Goal: Task Accomplishment & Management: Use online tool/utility

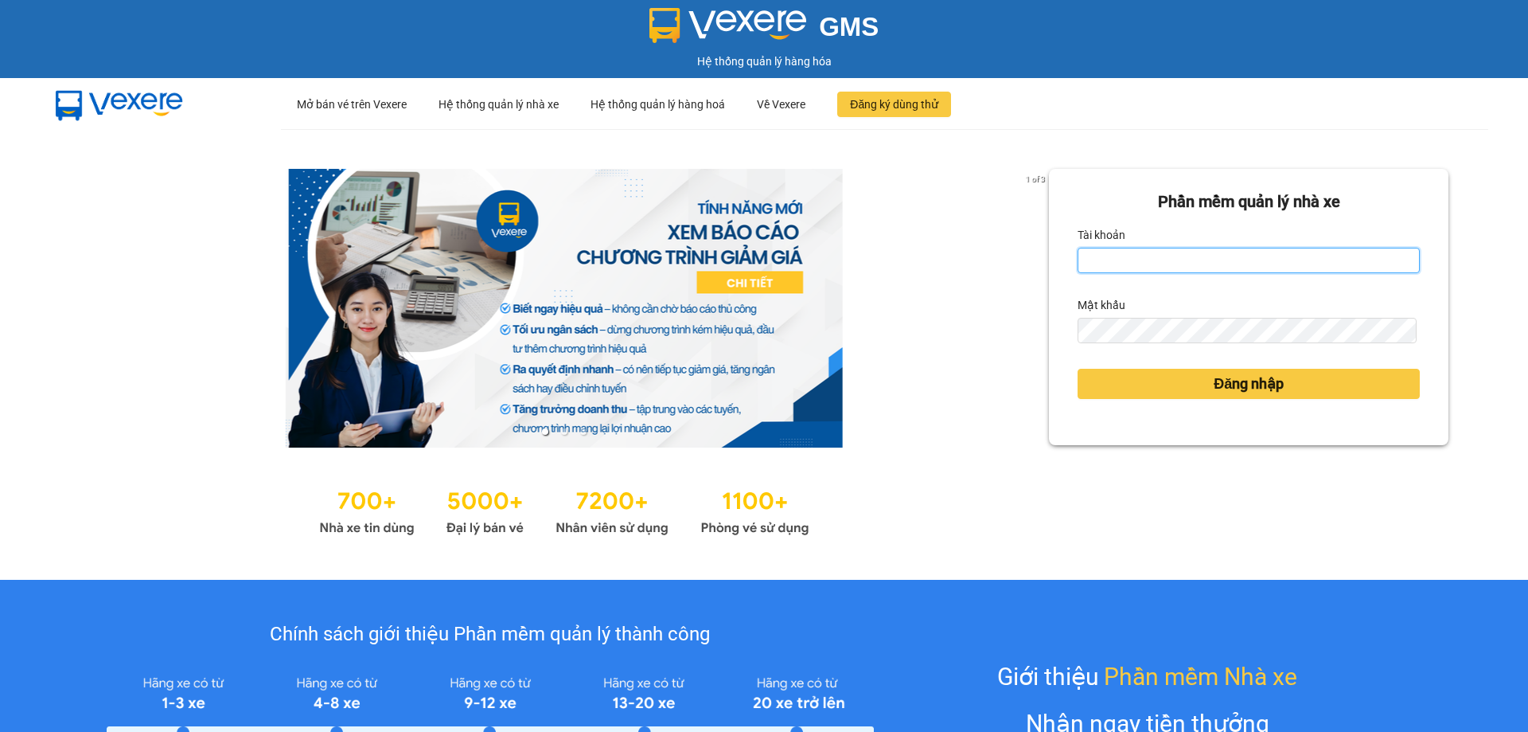
click at [1100, 256] on input "Tài khoản" at bounding box center [1249, 260] width 342 height 25
type input "nhung.khanhphong"
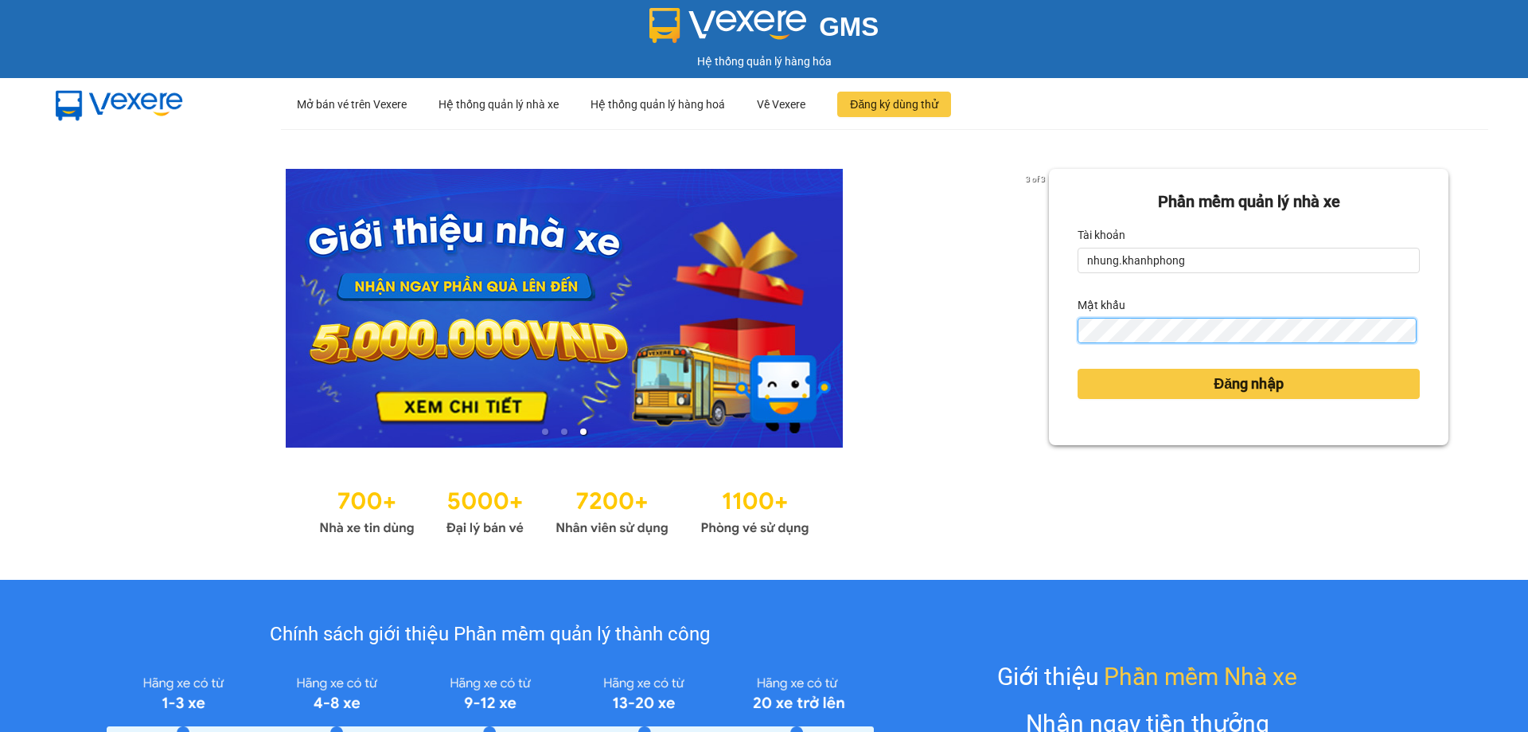
click at [1078, 369] on button "Đăng nhập" at bounding box center [1249, 384] width 342 height 30
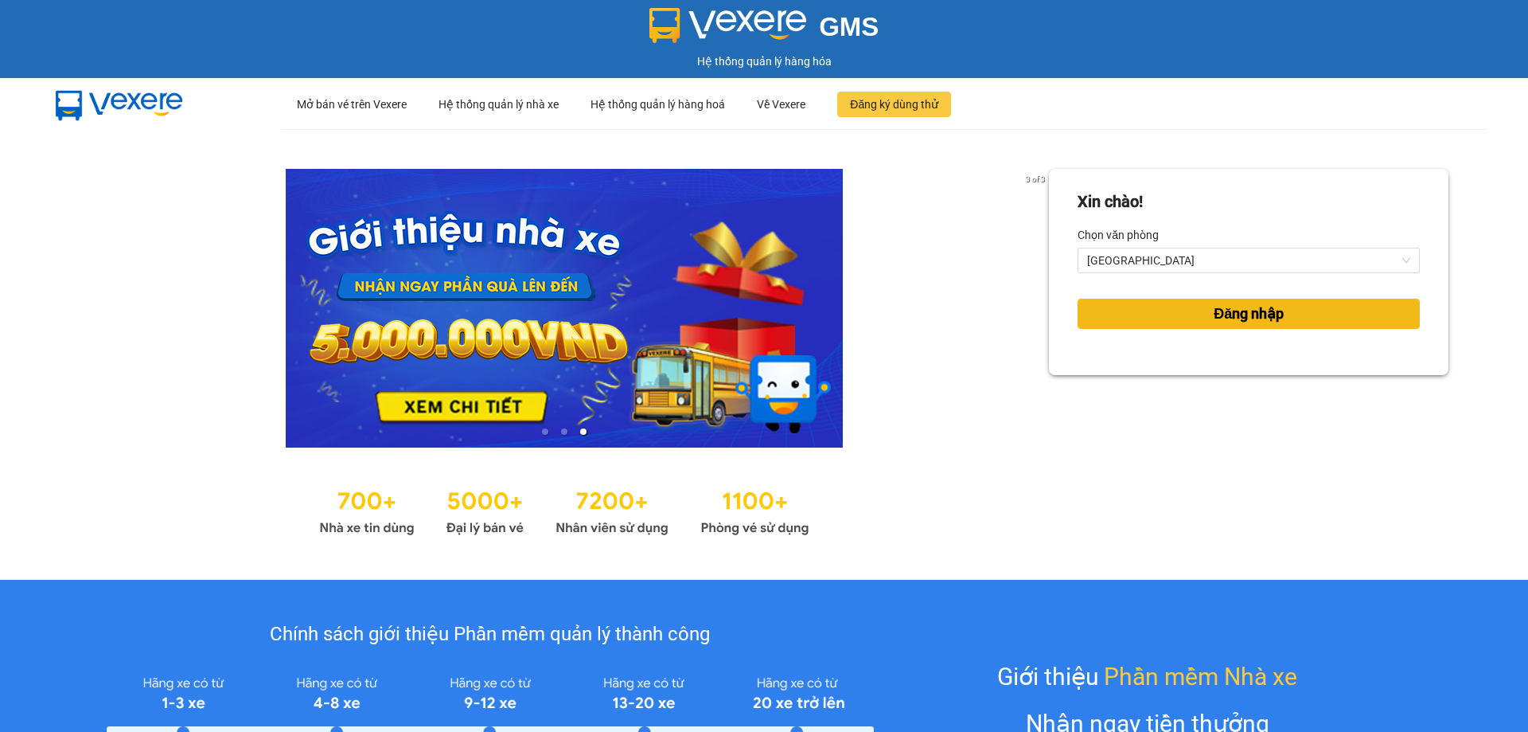
click at [1227, 307] on span "Đăng nhập" at bounding box center [1249, 313] width 70 height 22
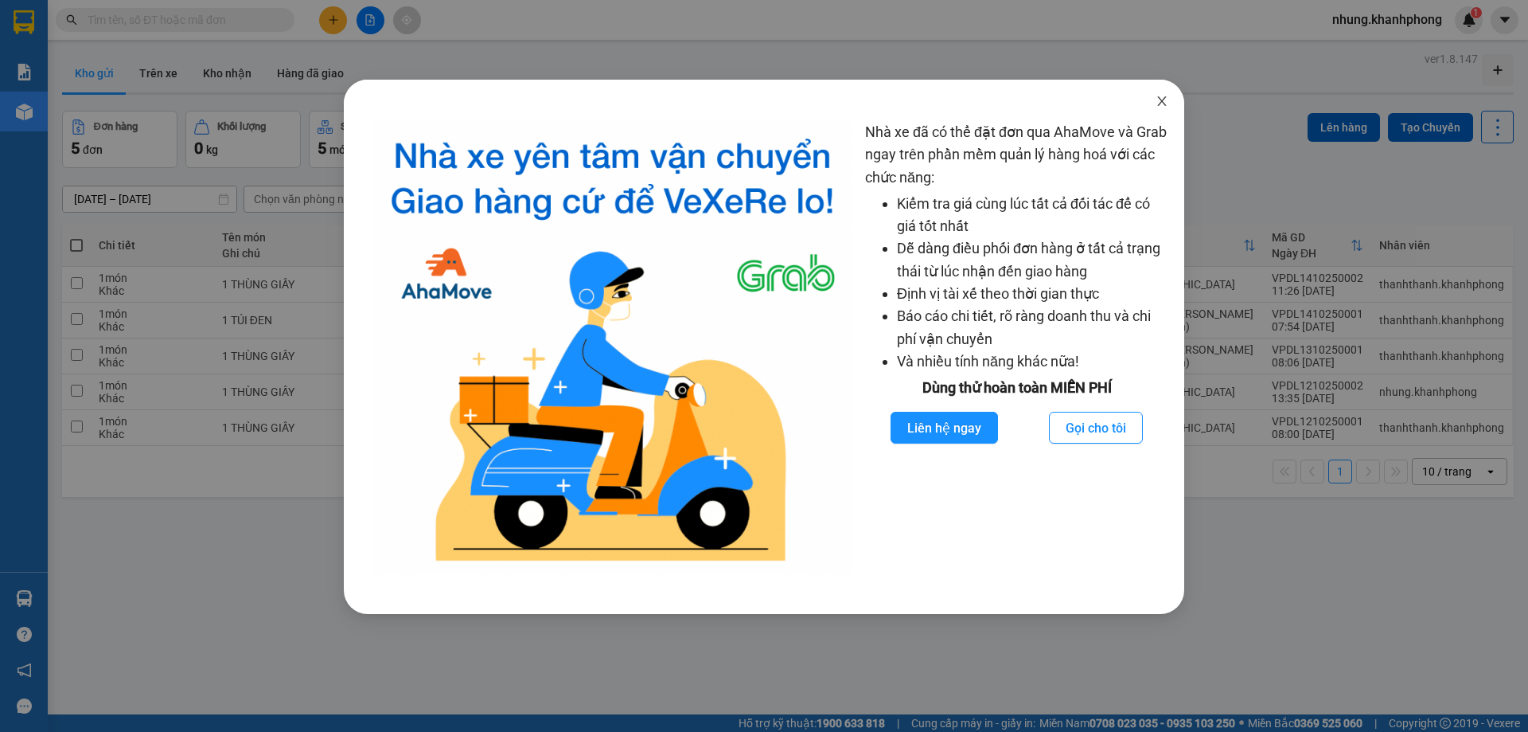
click at [1157, 101] on icon "close" at bounding box center [1162, 101] width 13 height 13
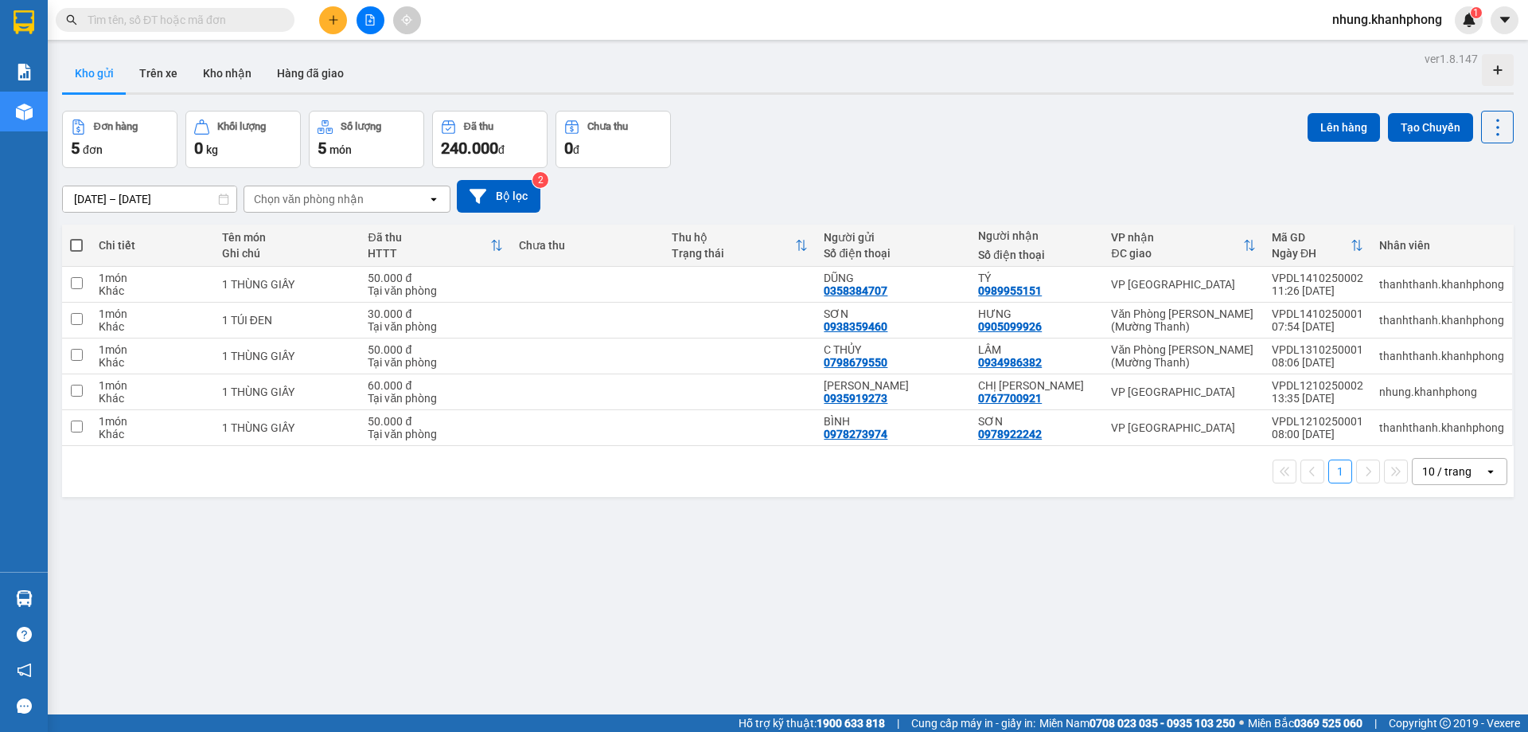
click at [386, 576] on div "ver 1.8.147 Kho gửi Trên xe Kho nhận Hàng đã giao Đơn hàng 5 đơn Khối lượng 0 k…" at bounding box center [788, 414] width 1465 height 732
click at [357, 582] on div "ver 1.8.147 Kho gửi Trên xe Kho nhận Hàng đã giao Đơn hàng 5 đơn Khối lượng 0 k…" at bounding box center [788, 414] width 1465 height 732
click at [242, 18] on input "text" at bounding box center [182, 20] width 188 height 18
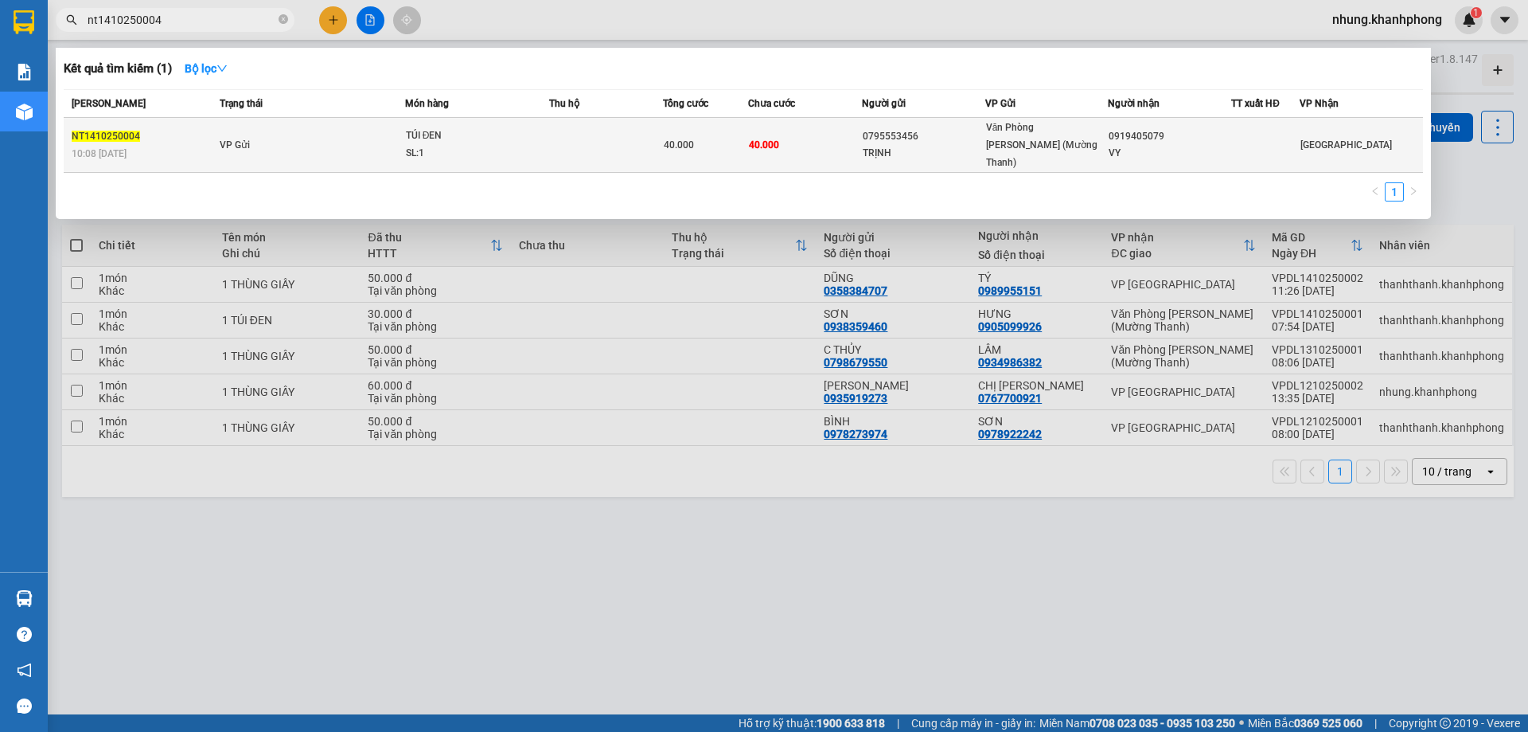
type input "nt1410250004"
click at [325, 132] on td "VP Gửi" at bounding box center [310, 145] width 189 height 55
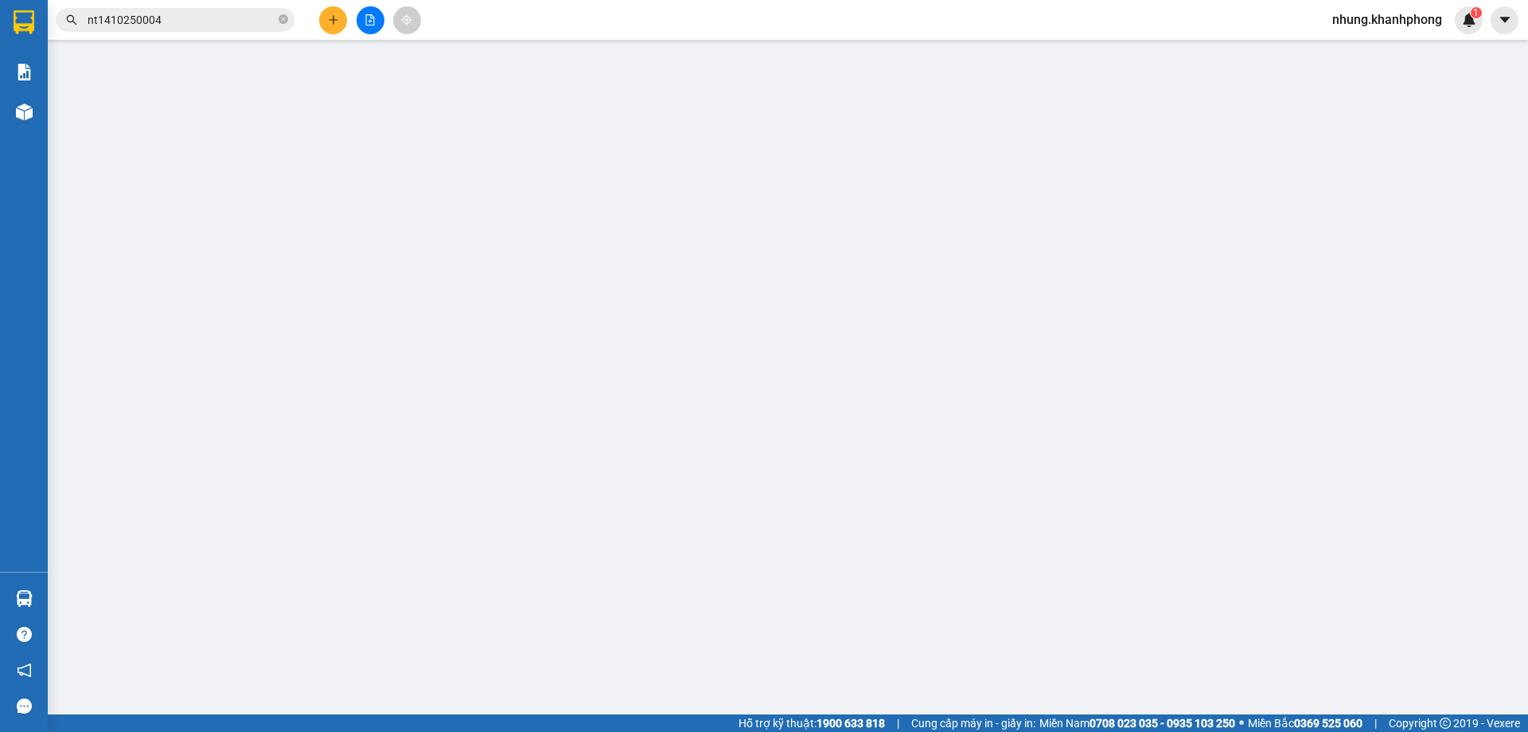
type input "0795553456"
type input "TRỊNH"
type input "0919405079"
type input "VY"
type input "40.000"
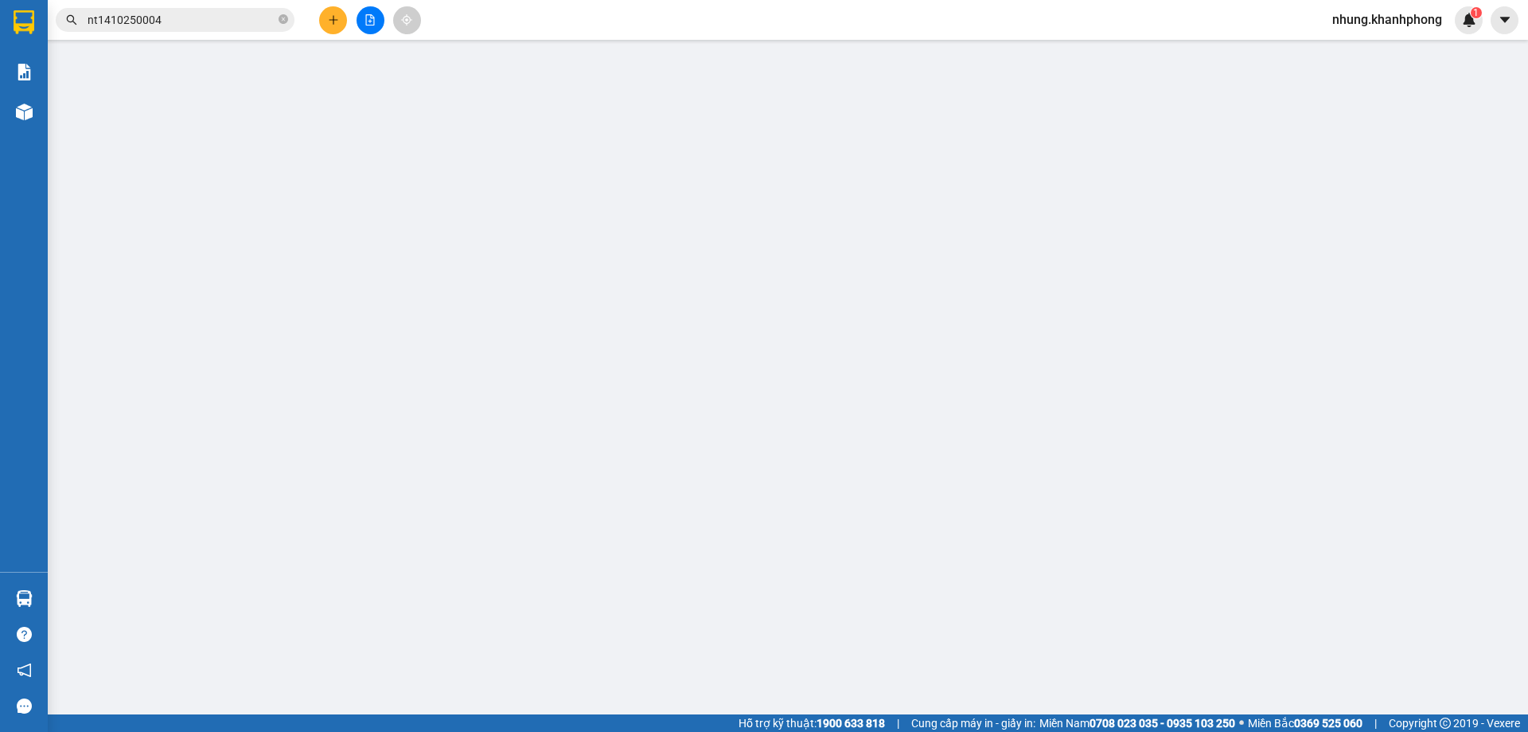
type input "40.000"
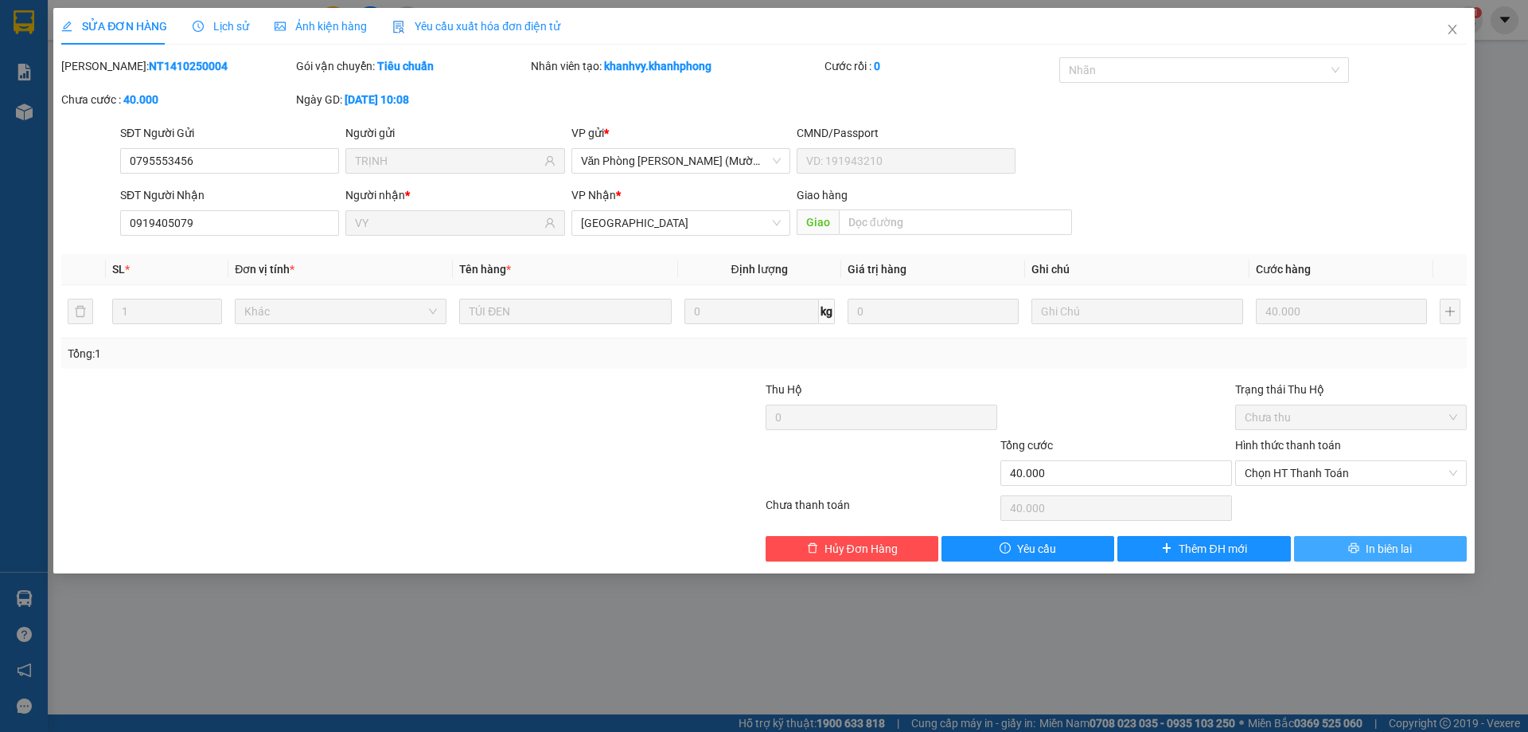
drag, startPoint x: 1392, startPoint y: 549, endPoint x: 1424, endPoint y: 503, distance: 56.1
click at [1399, 548] on span "In biên lai" at bounding box center [1389, 549] width 46 height 18
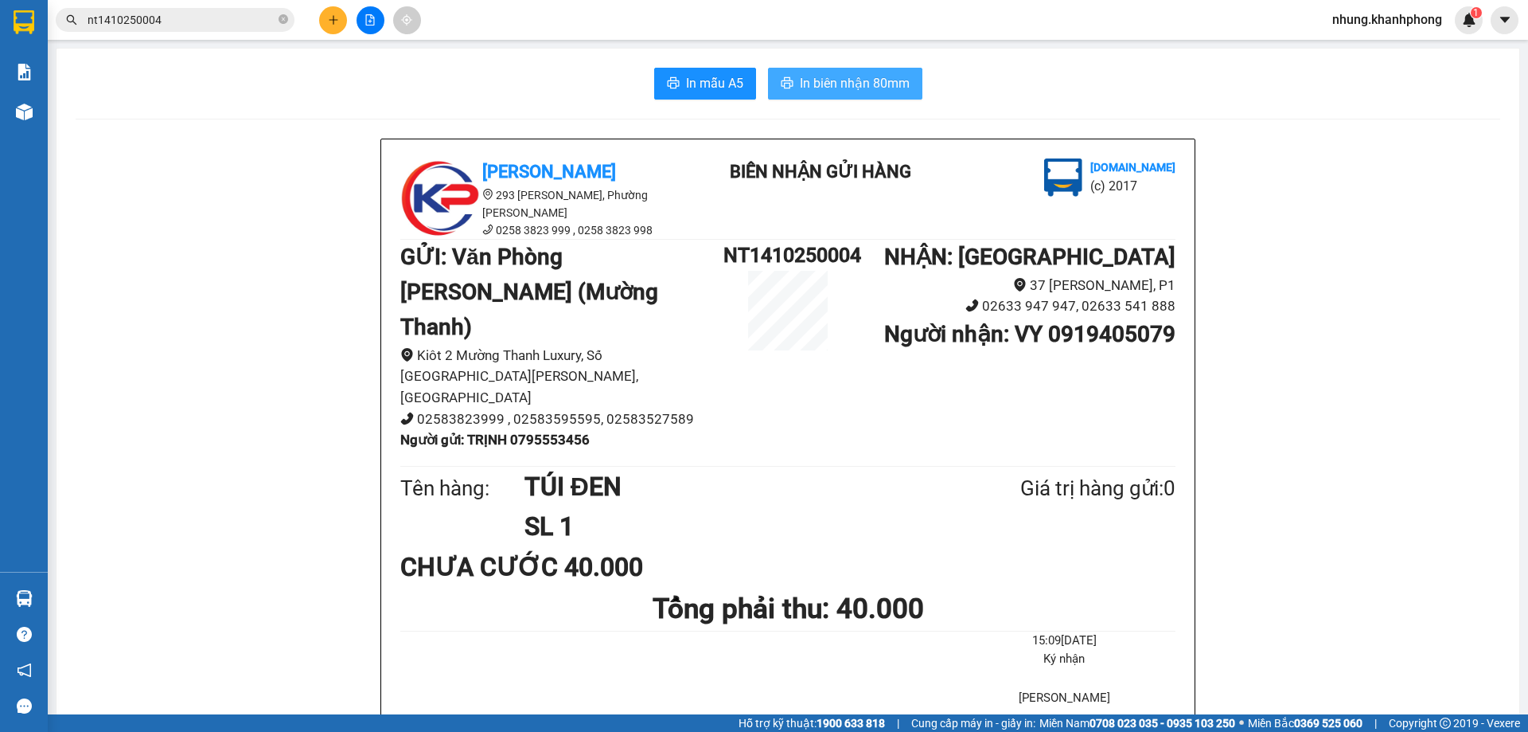
click at [880, 90] on span "In biên nhận 80mm" at bounding box center [855, 83] width 110 height 20
